Goal: Information Seeking & Learning: Learn about a topic

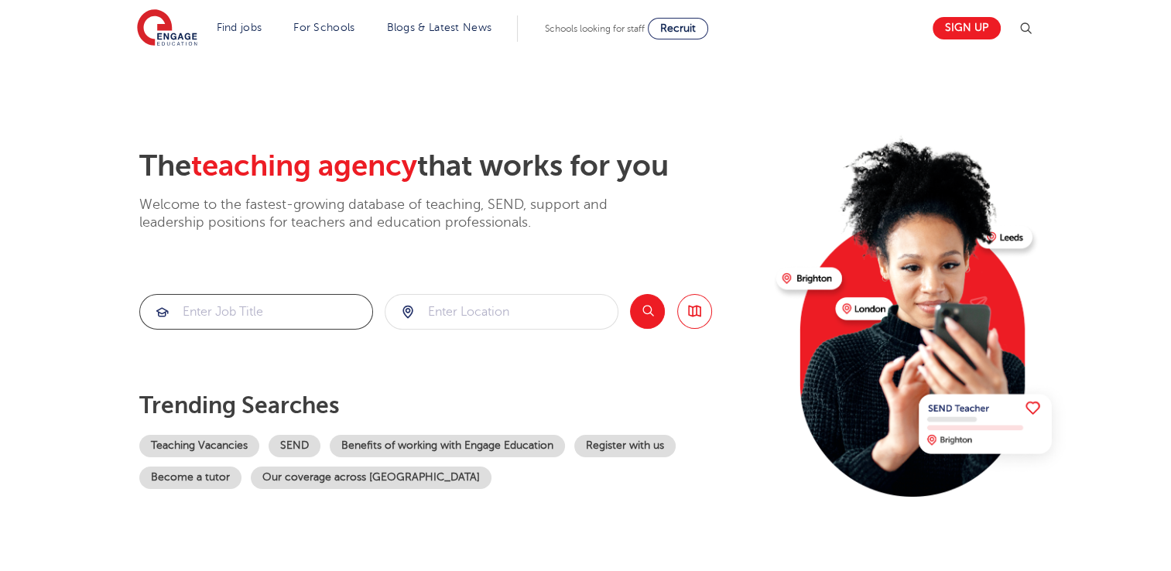
click at [284, 321] on input "search" at bounding box center [256, 312] width 232 height 34
click at [217, 447] on link "Teaching Vacancies" at bounding box center [199, 446] width 120 height 22
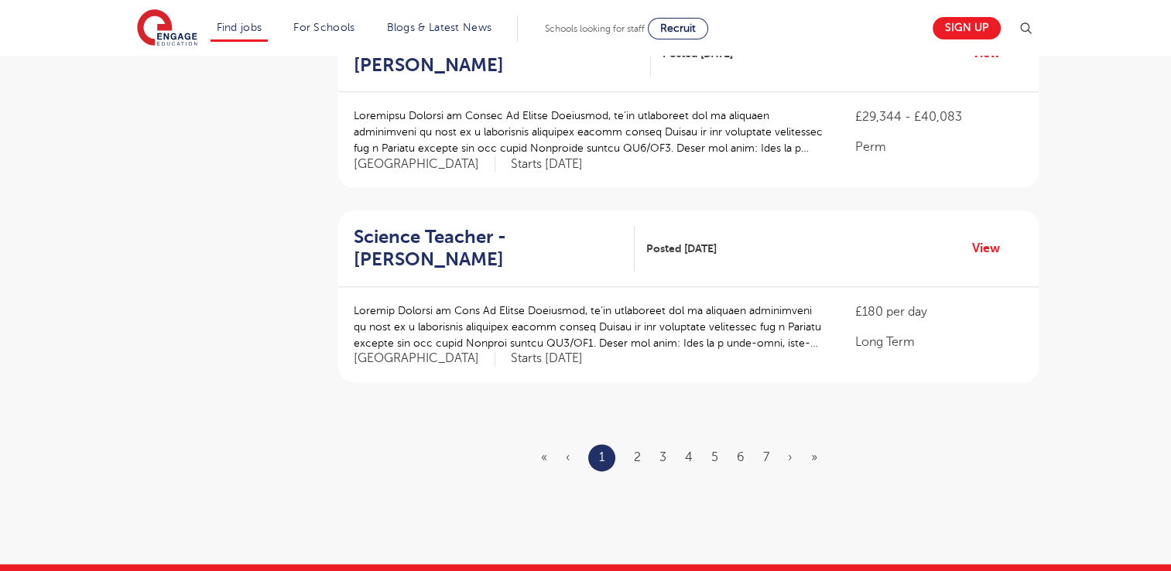
scroll to position [1764, 0]
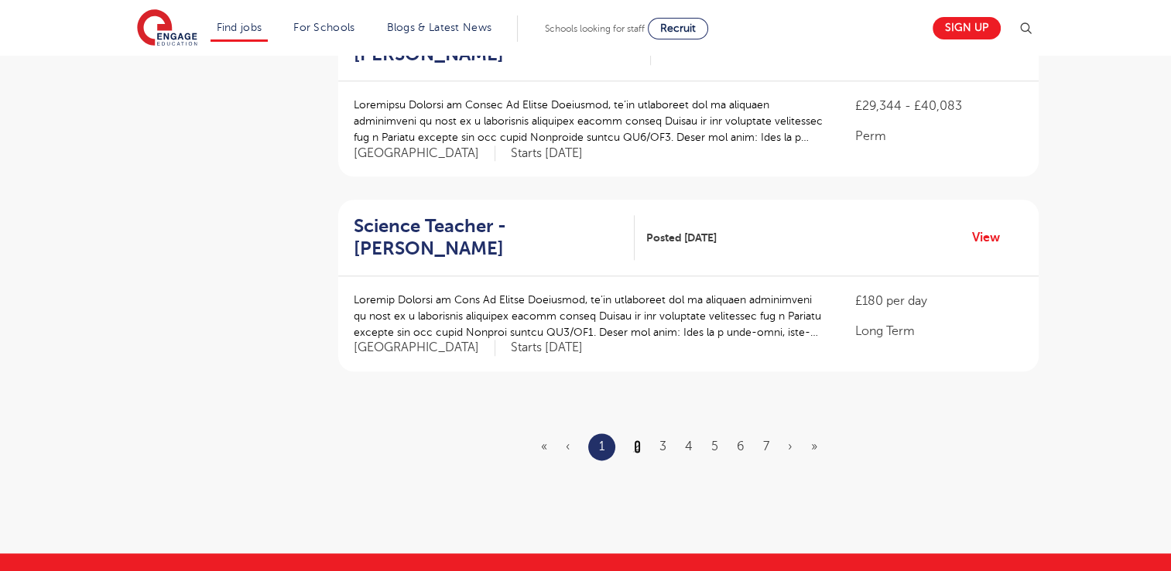
click at [637, 439] on link "2" at bounding box center [637, 446] width 7 height 14
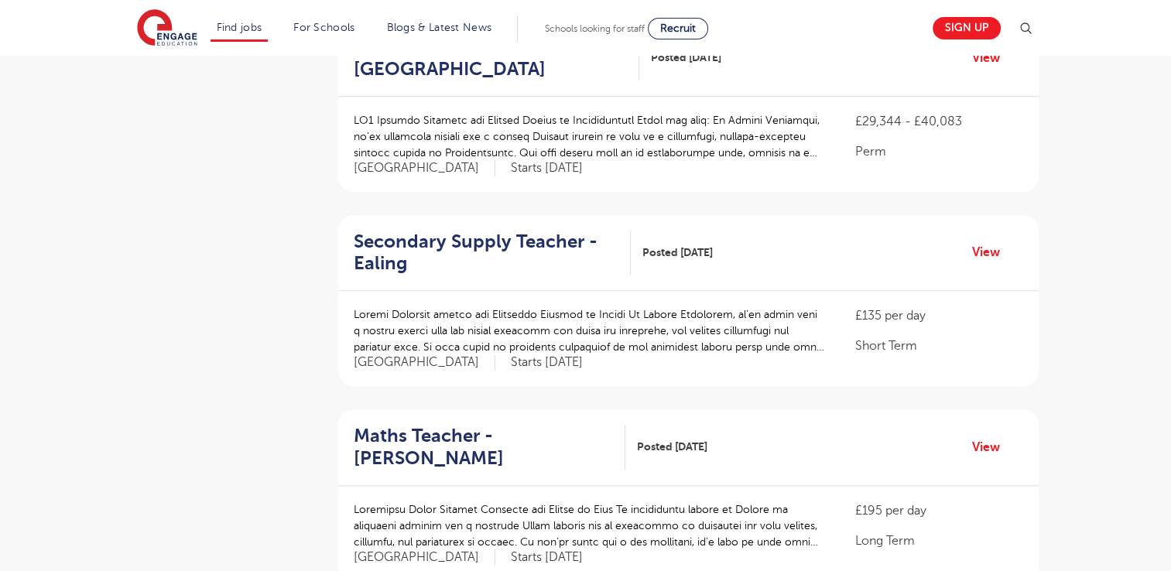
scroll to position [1185, 0]
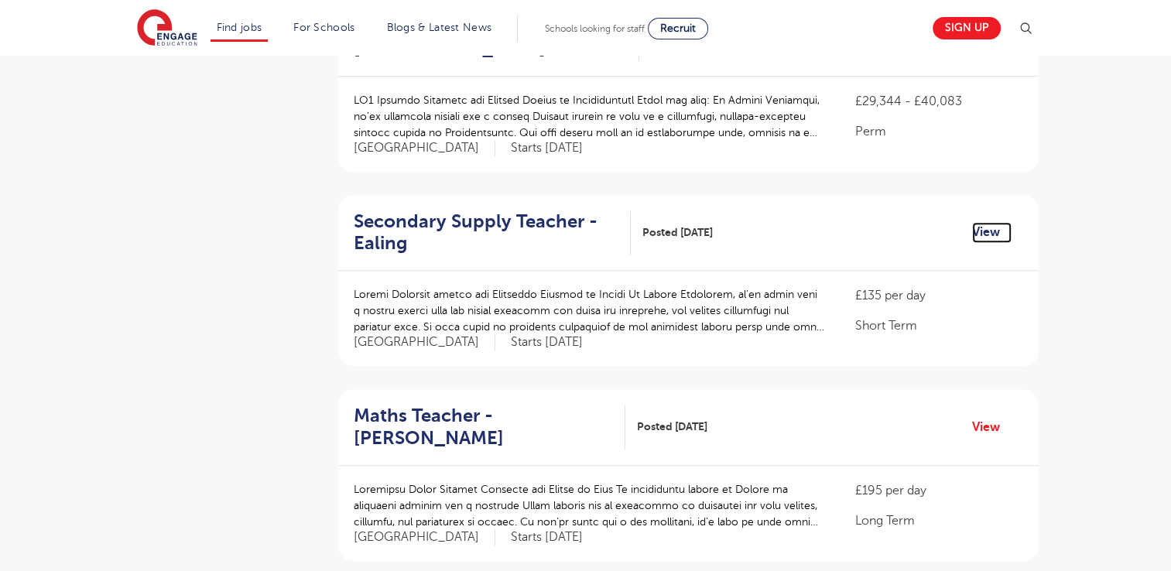
click at [979, 222] on link "View" at bounding box center [991, 232] width 39 height 20
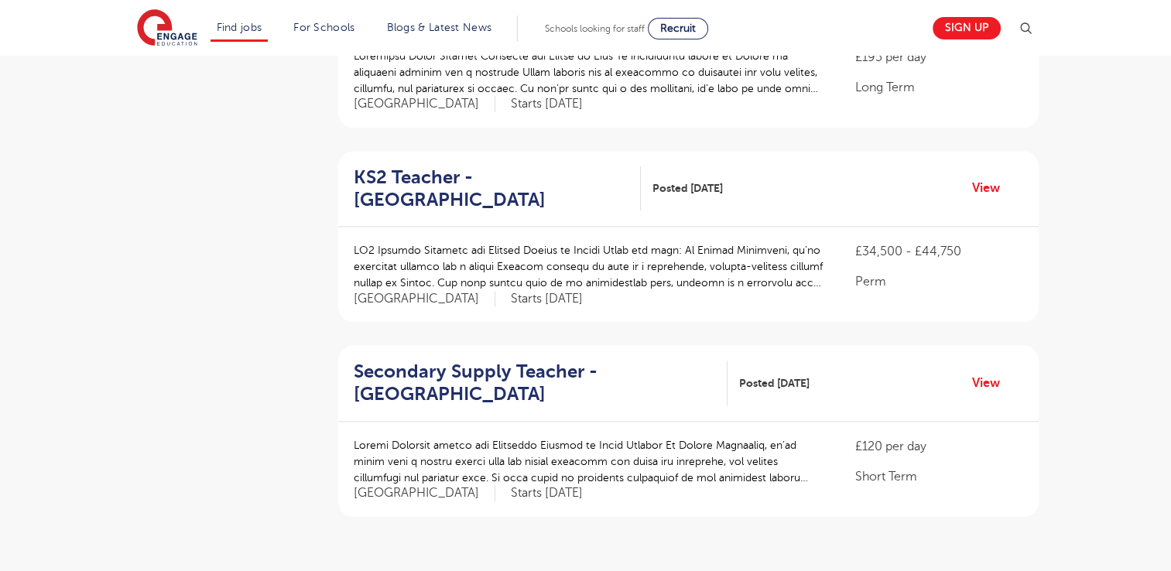
scroll to position [1670, 0]
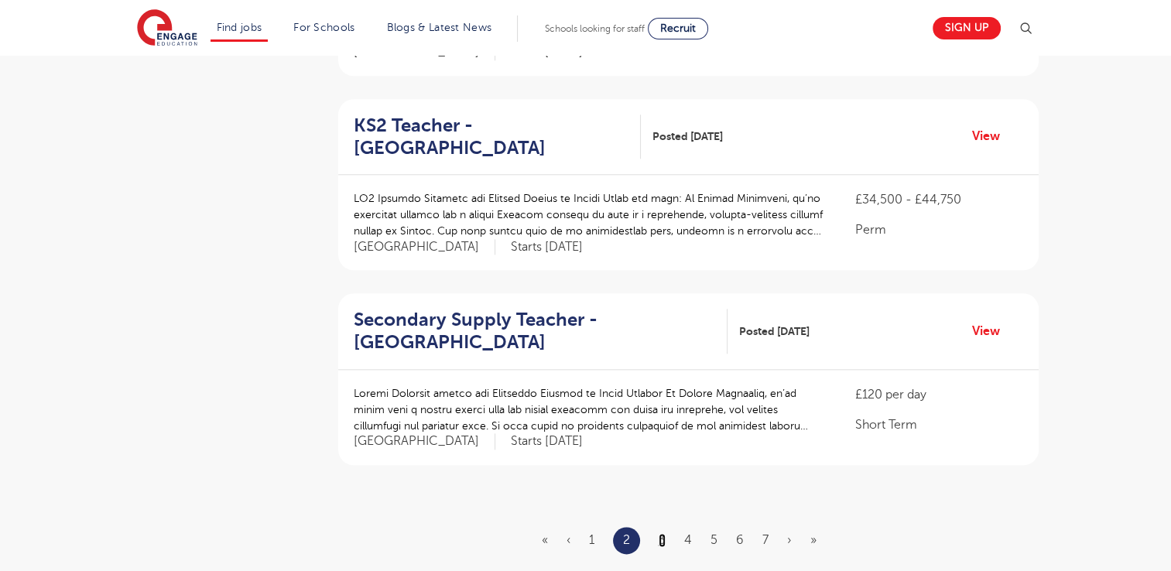
click at [662, 533] on link "3" at bounding box center [661, 540] width 7 height 14
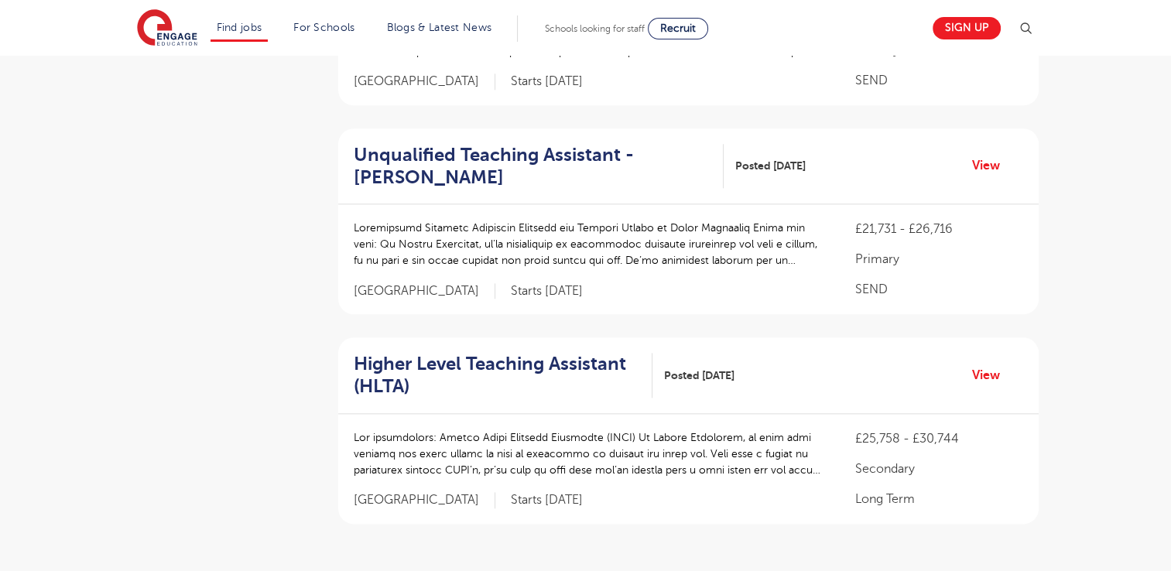
scroll to position [0, 0]
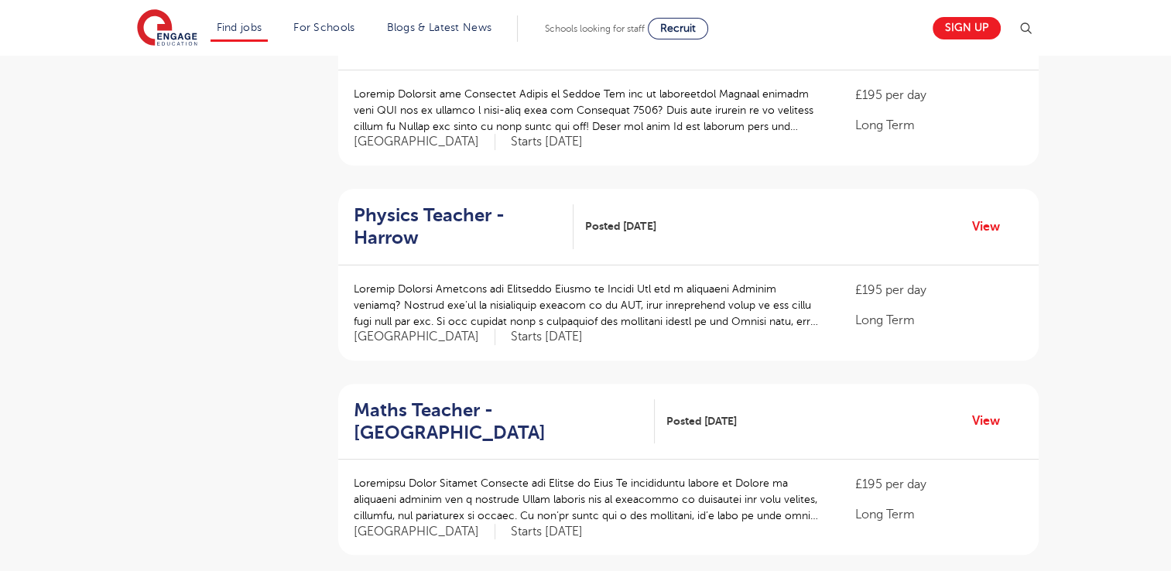
scroll to position [443, 0]
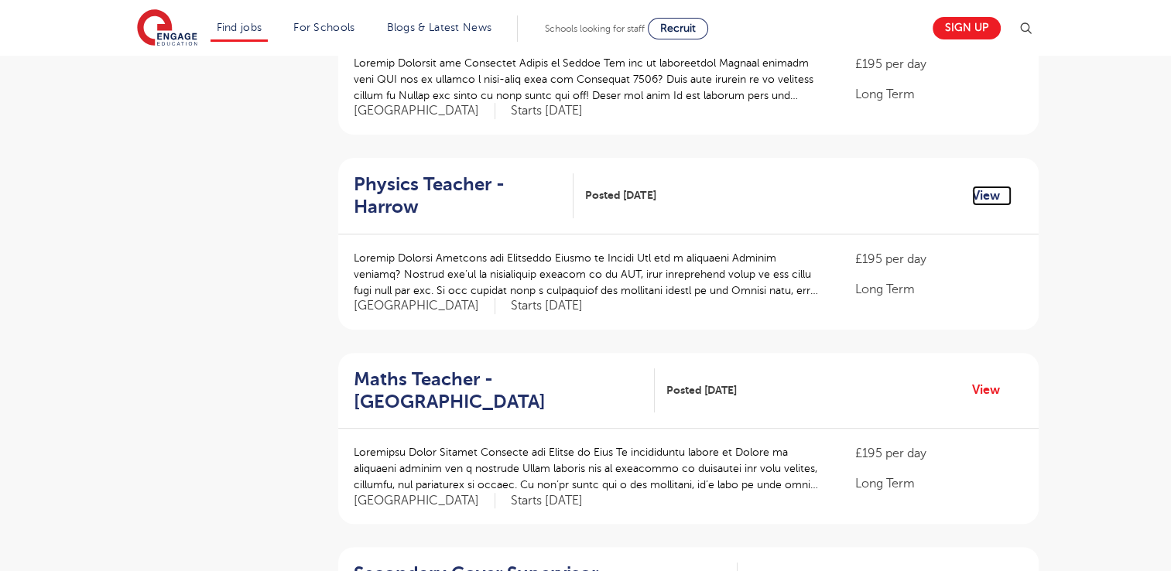
click at [993, 186] on link "View" at bounding box center [991, 196] width 39 height 20
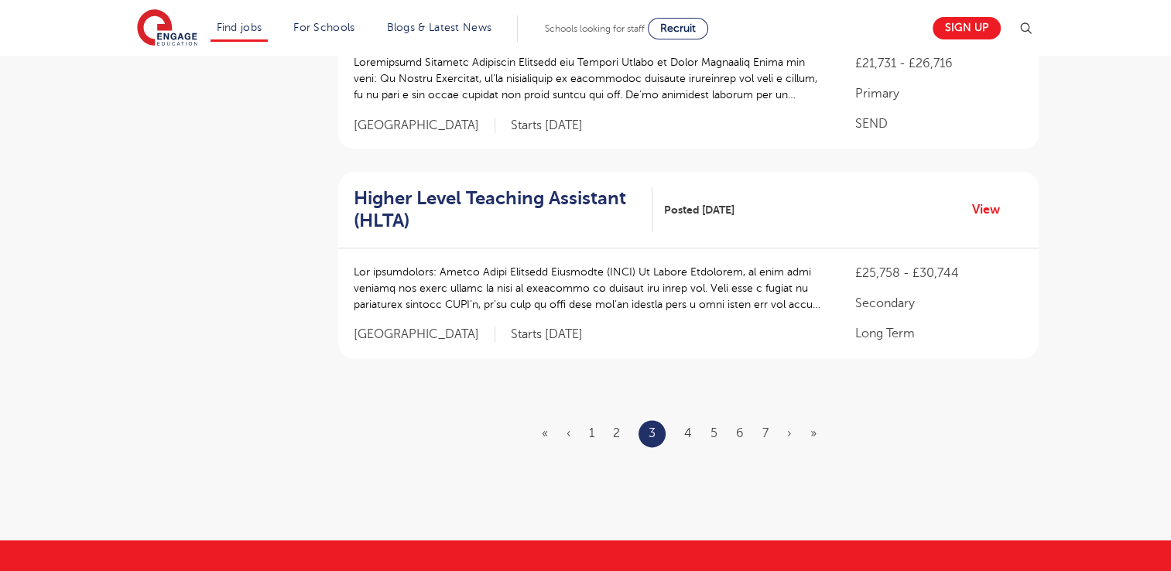
scroll to position [1857, 0]
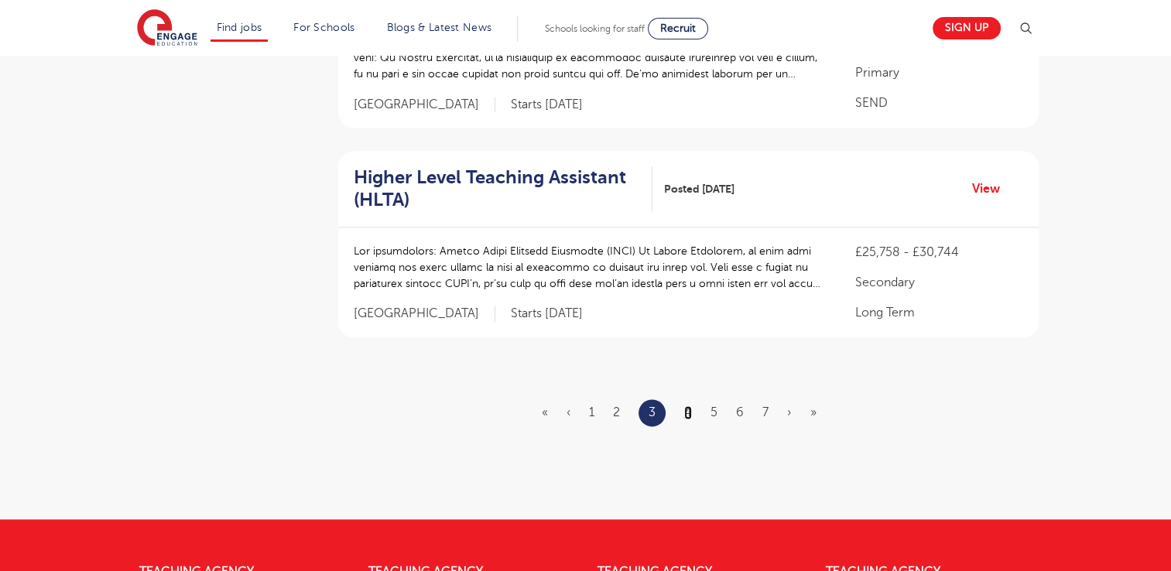
click at [688, 405] on link "4" at bounding box center [688, 412] width 8 height 14
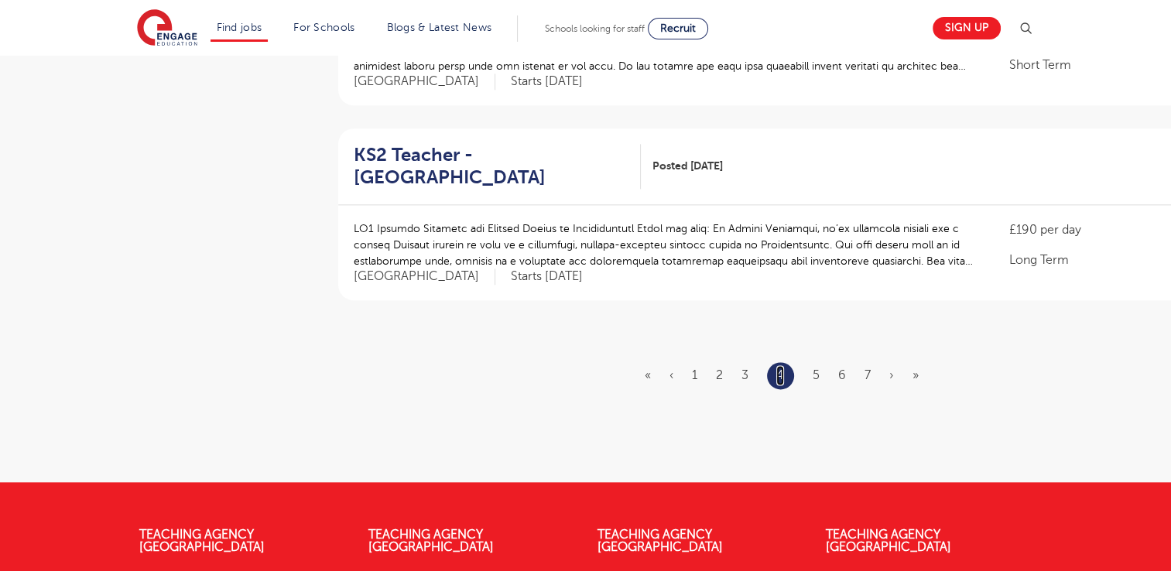
scroll to position [0, 0]
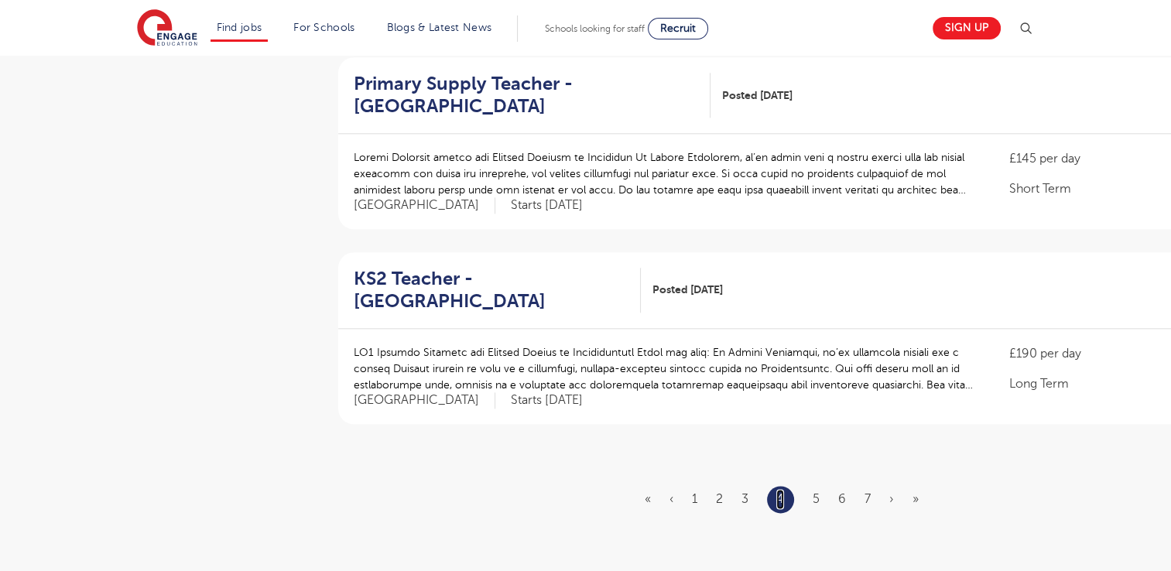
scroll to position [1784, 0]
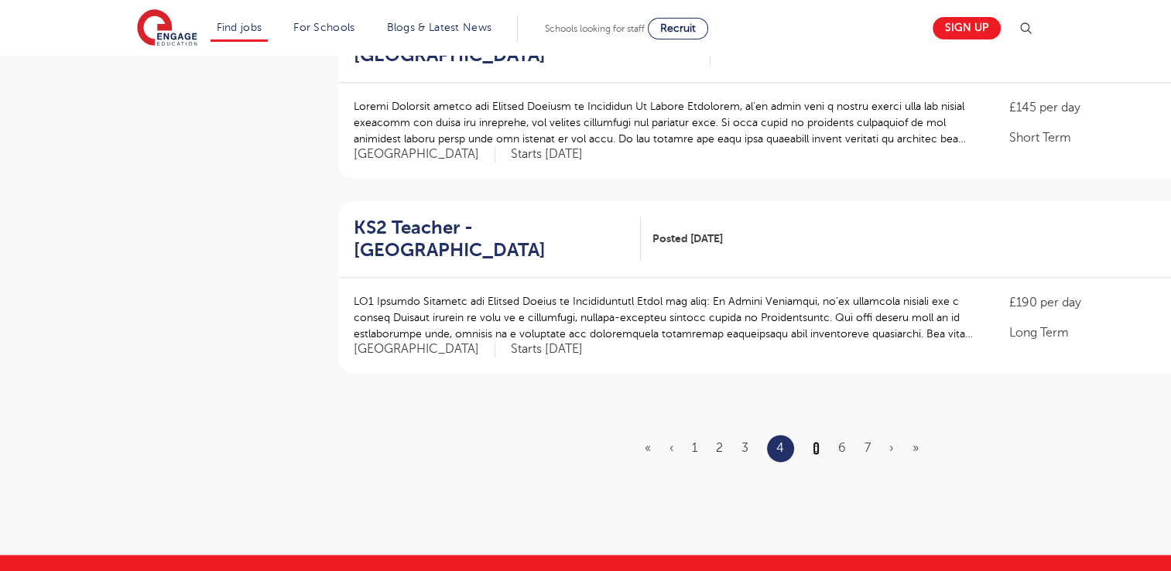
click at [816, 441] on link "5" at bounding box center [815, 448] width 7 height 14
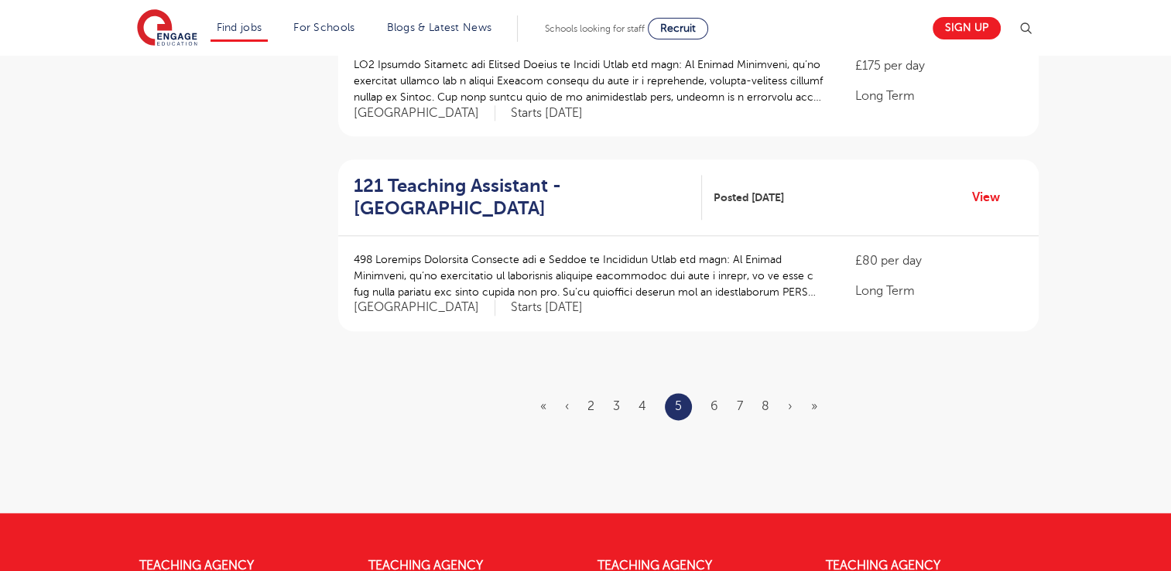
scroll to position [1803, 0]
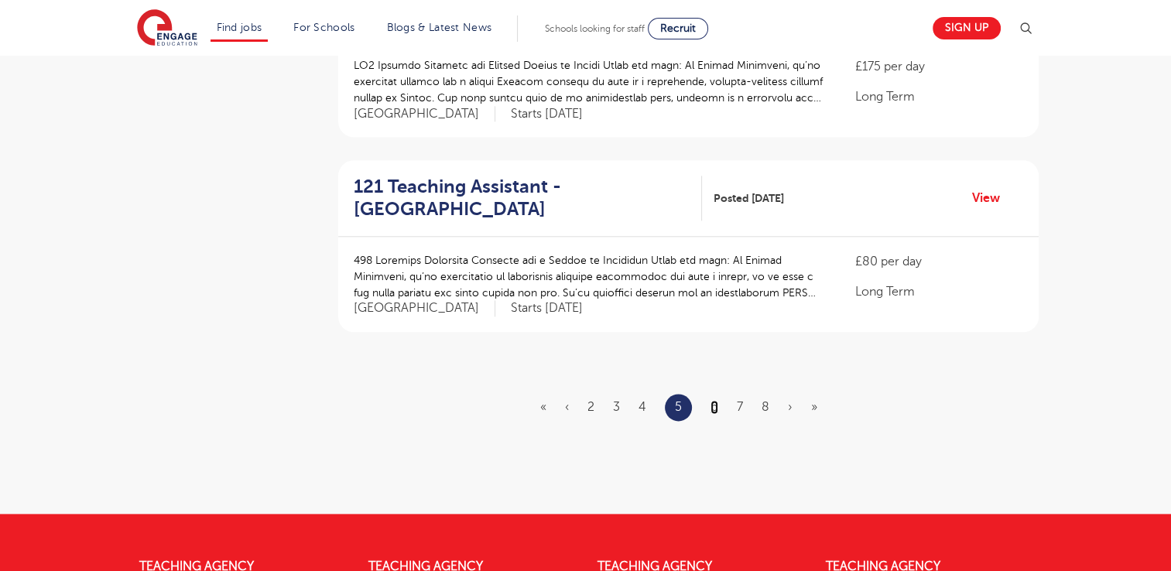
click at [713, 400] on link "6" at bounding box center [714, 407] width 8 height 14
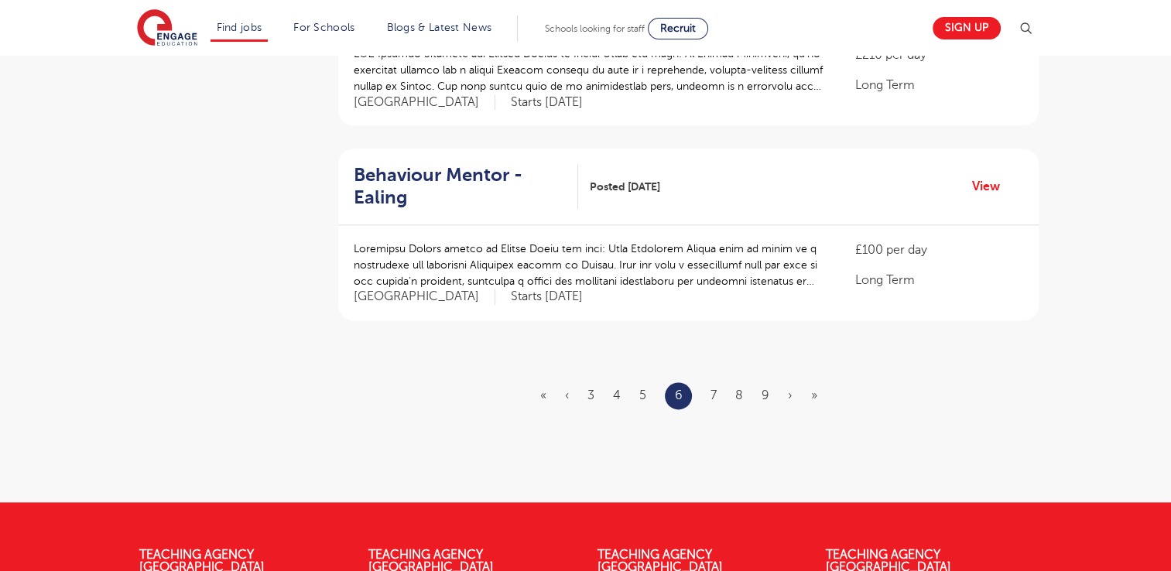
scroll to position [1835, 0]
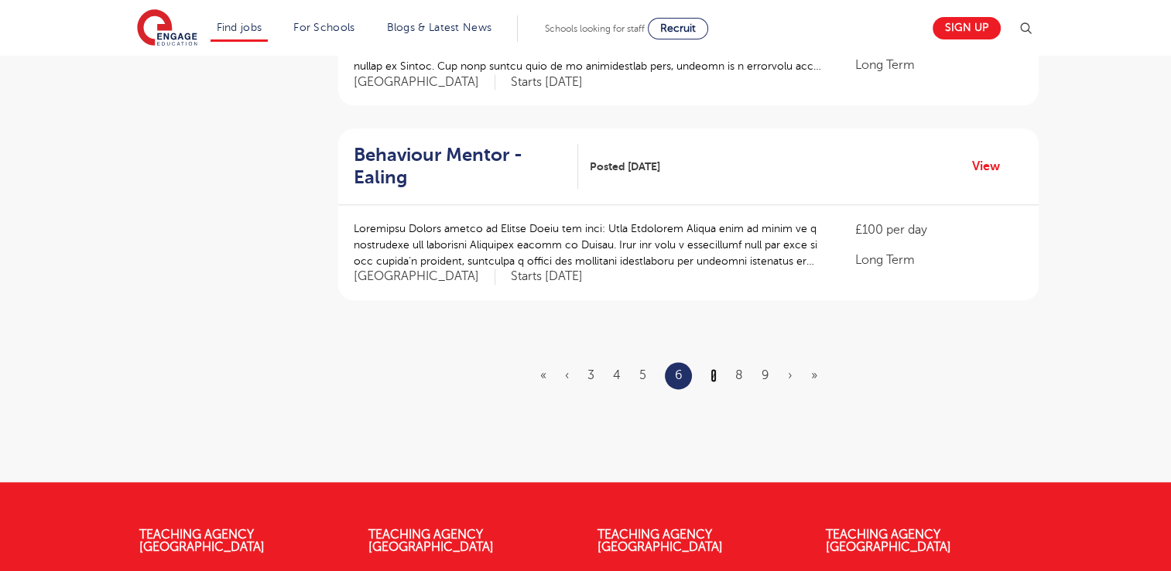
click at [711, 368] on link "7" at bounding box center [713, 375] width 6 height 14
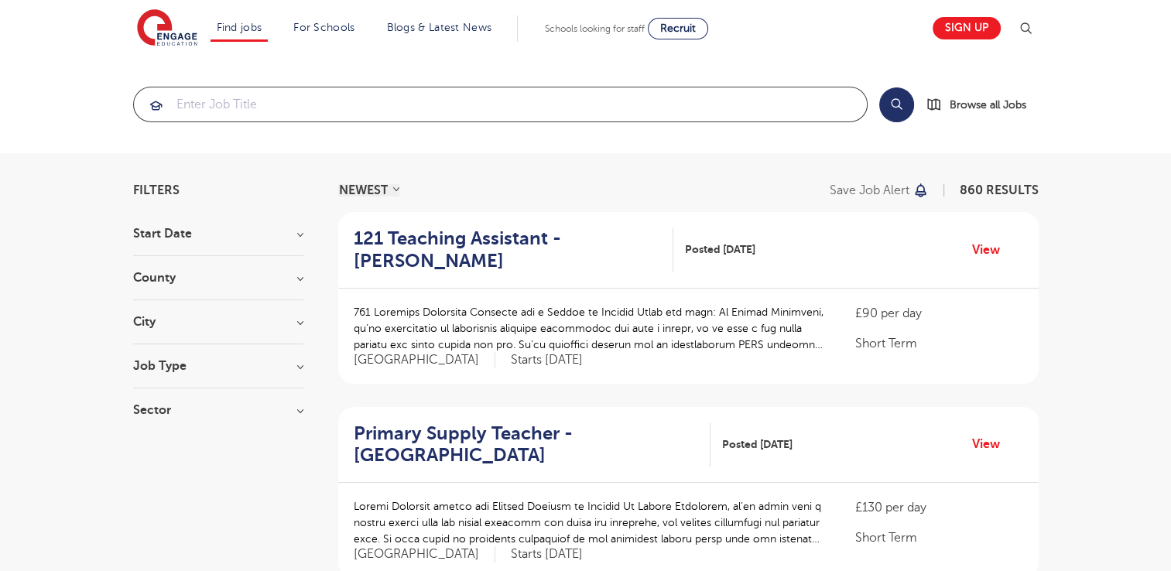
click at [237, 101] on input "search" at bounding box center [500, 104] width 733 height 34
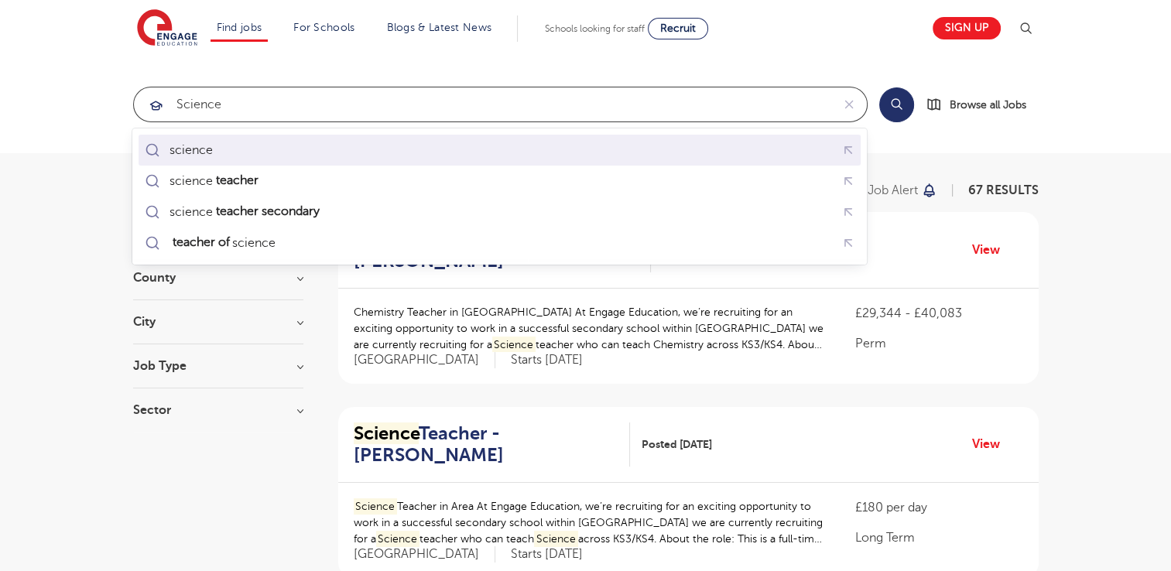
click at [196, 161] on div "science" at bounding box center [500, 150] width 716 height 24
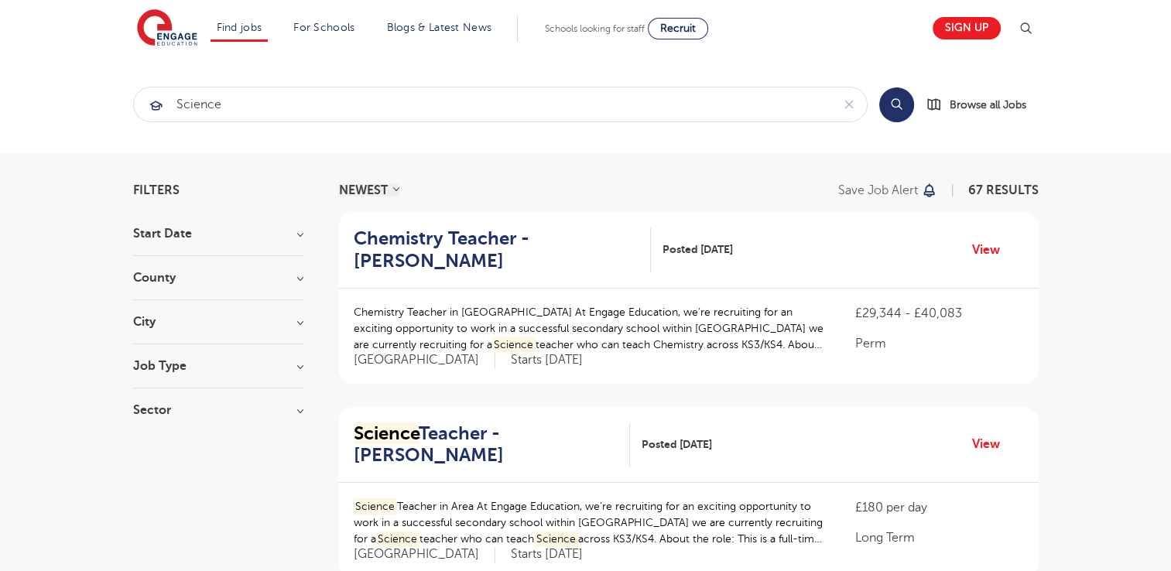
click at [893, 104] on button "Search" at bounding box center [896, 104] width 35 height 35
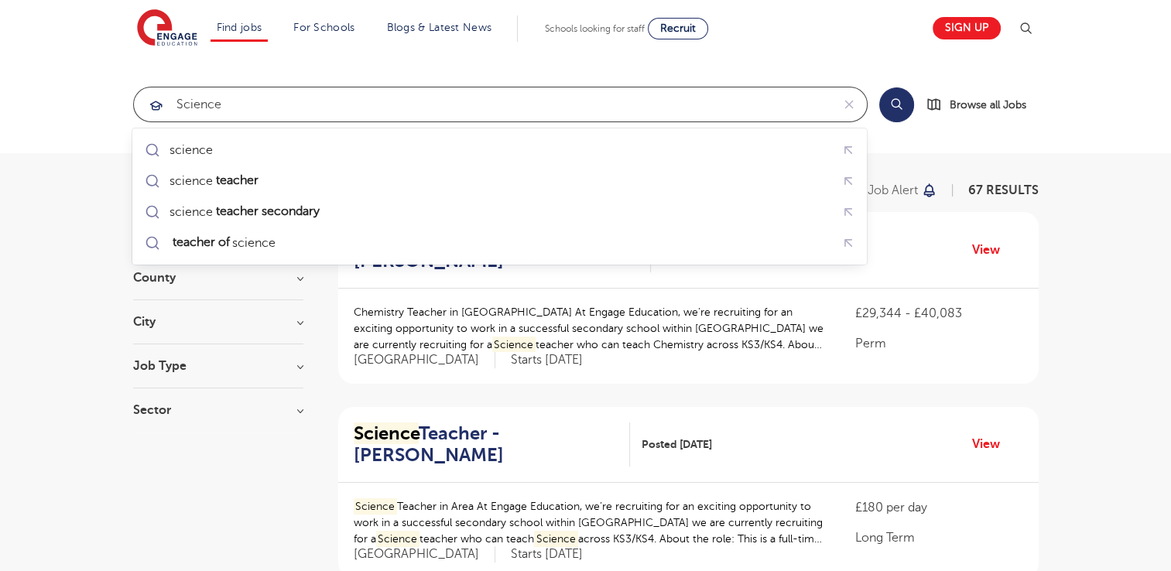
click at [319, 107] on input "science" at bounding box center [482, 104] width 697 height 34
type input "s"
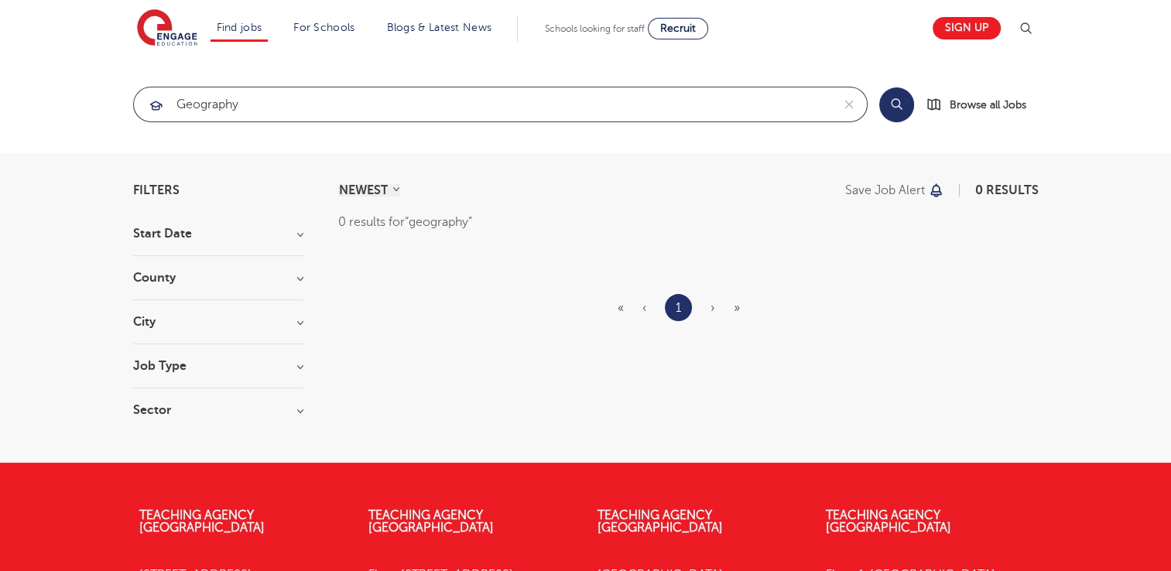
type input "geography"
click at [894, 108] on button "Search" at bounding box center [896, 104] width 35 height 35
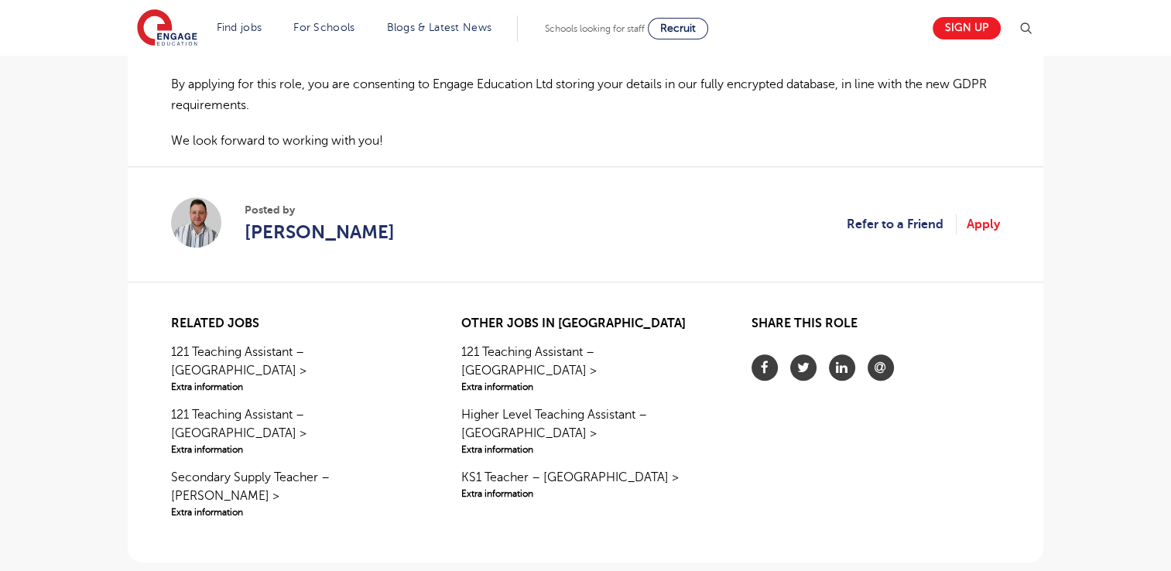
scroll to position [1197, 0]
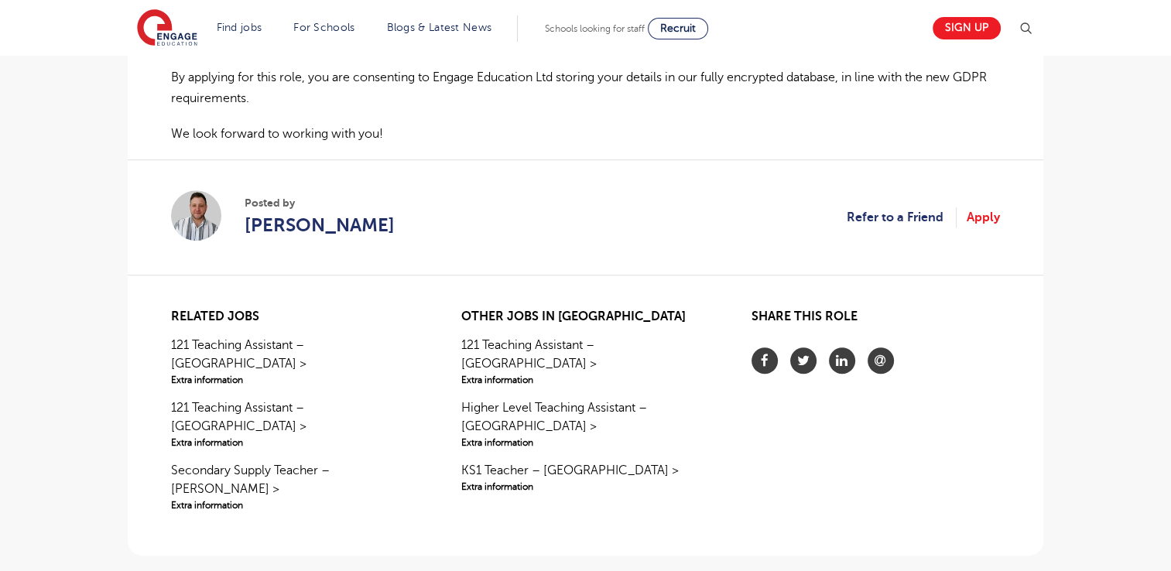
drag, startPoint x: 1176, startPoint y: 9, endPoint x: 1120, endPoint y: 477, distance: 470.6
drag, startPoint x: 1120, startPoint y: 477, endPoint x: 87, endPoint y: 277, distance: 1052.7
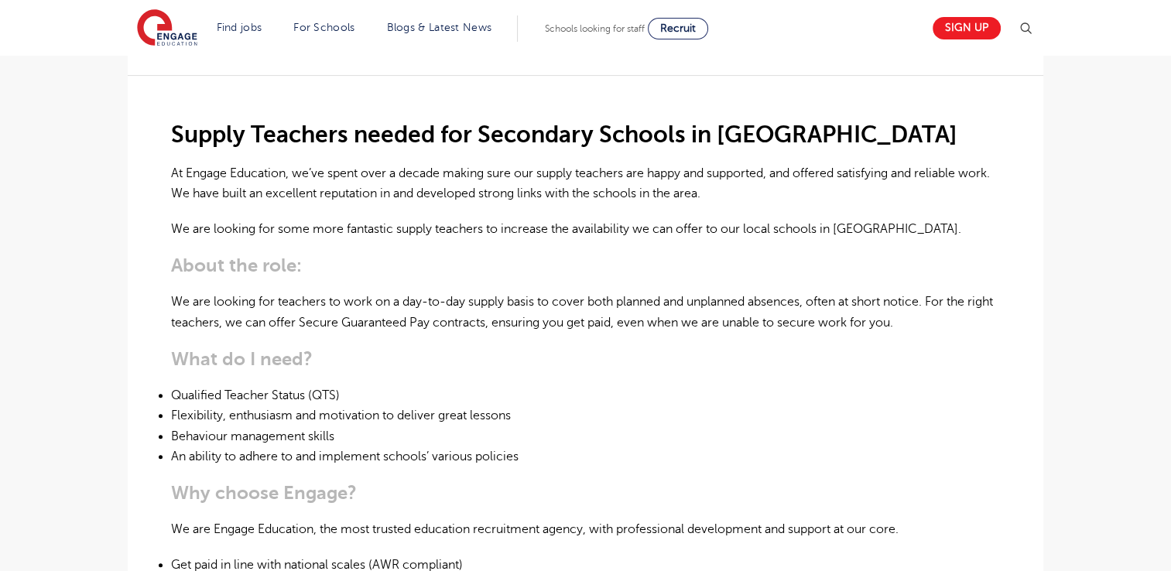
scroll to position [340, 0]
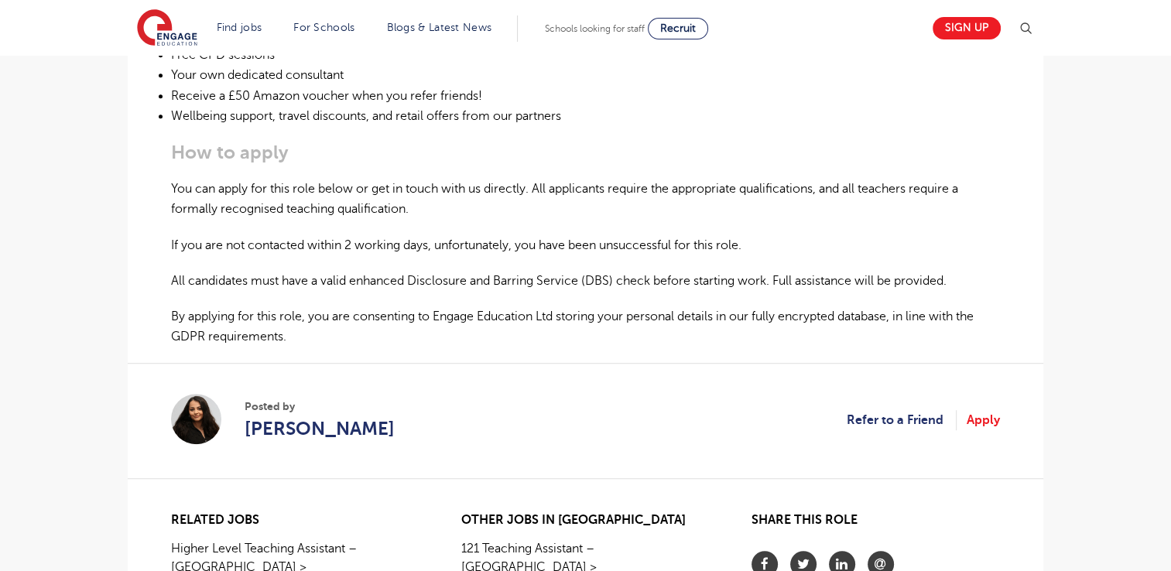
scroll to position [948, 0]
